Goal: Check status: Check status

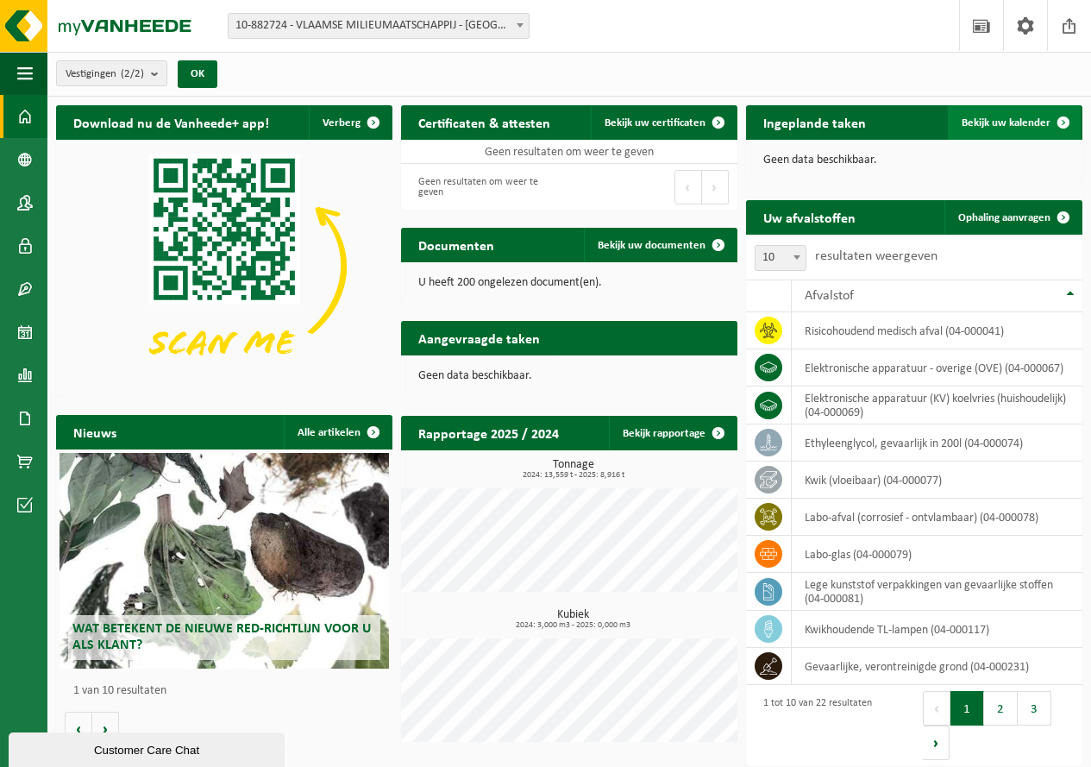
click at [1032, 120] on span "Bekijk uw kalender" at bounding box center [1006, 122] width 89 height 11
